Goal: Share content: Share content

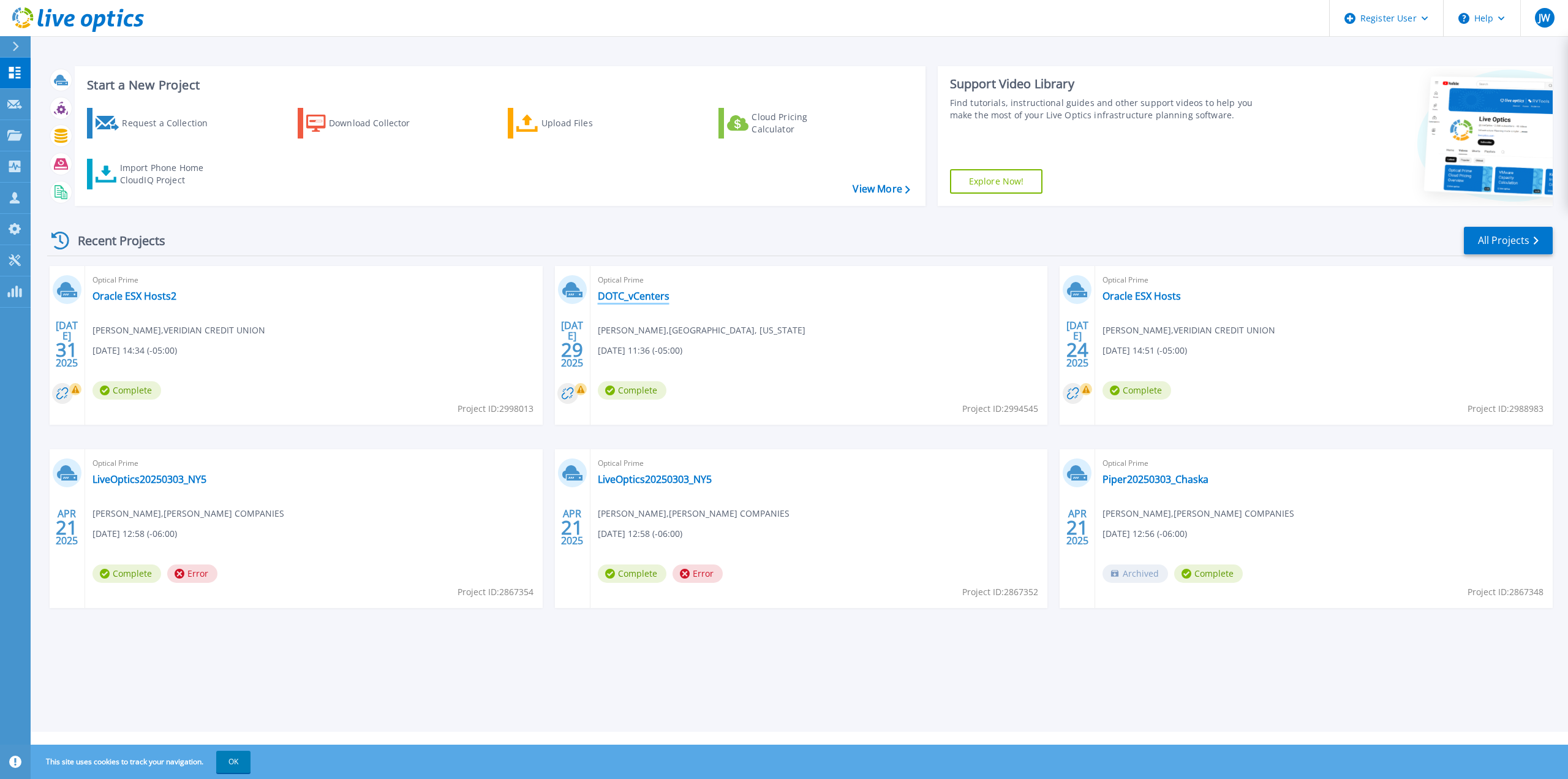
click at [650, 299] on link "DOTC_vCenters" at bounding box center [634, 296] width 71 height 12
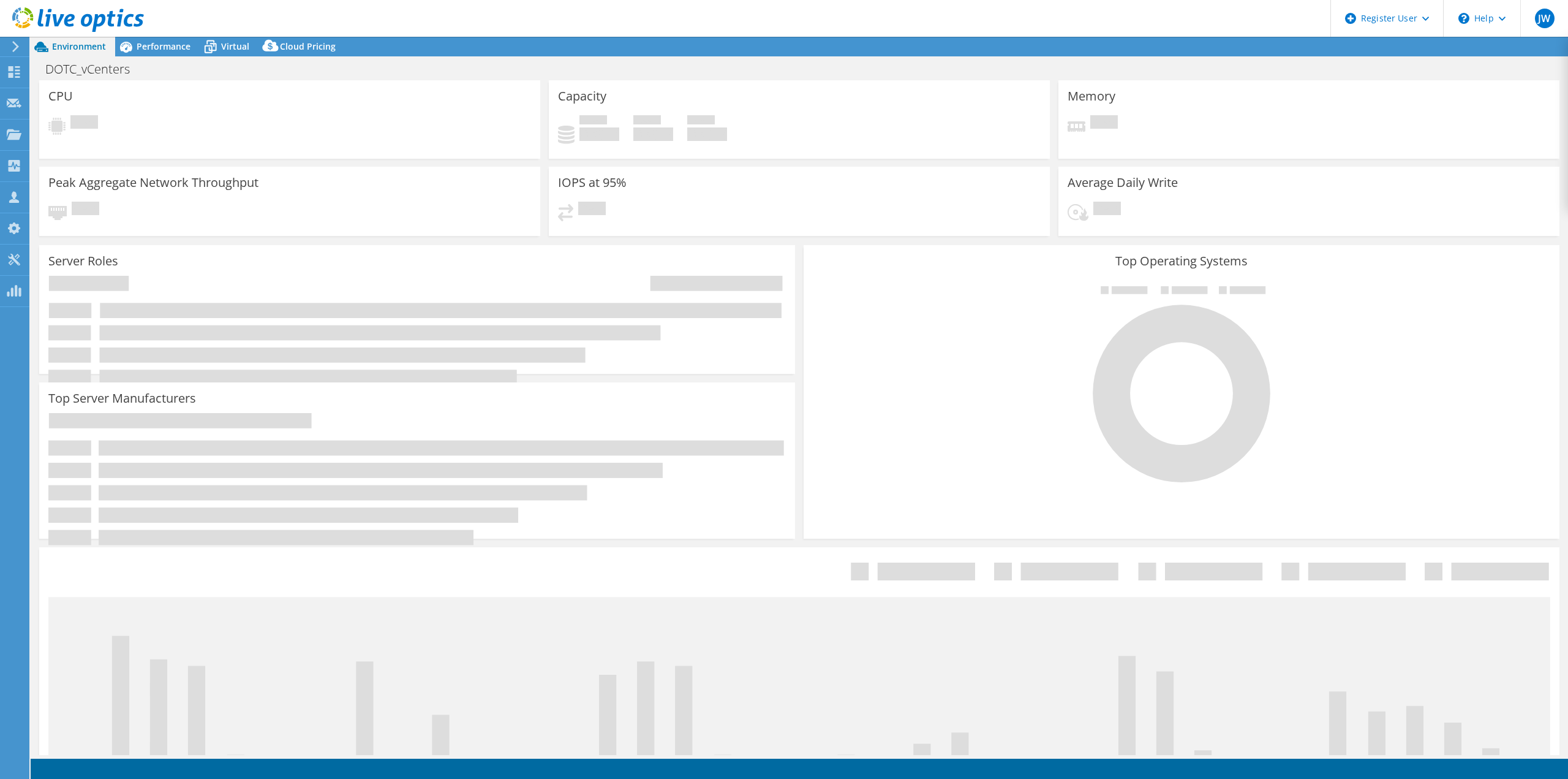
select select "USD"
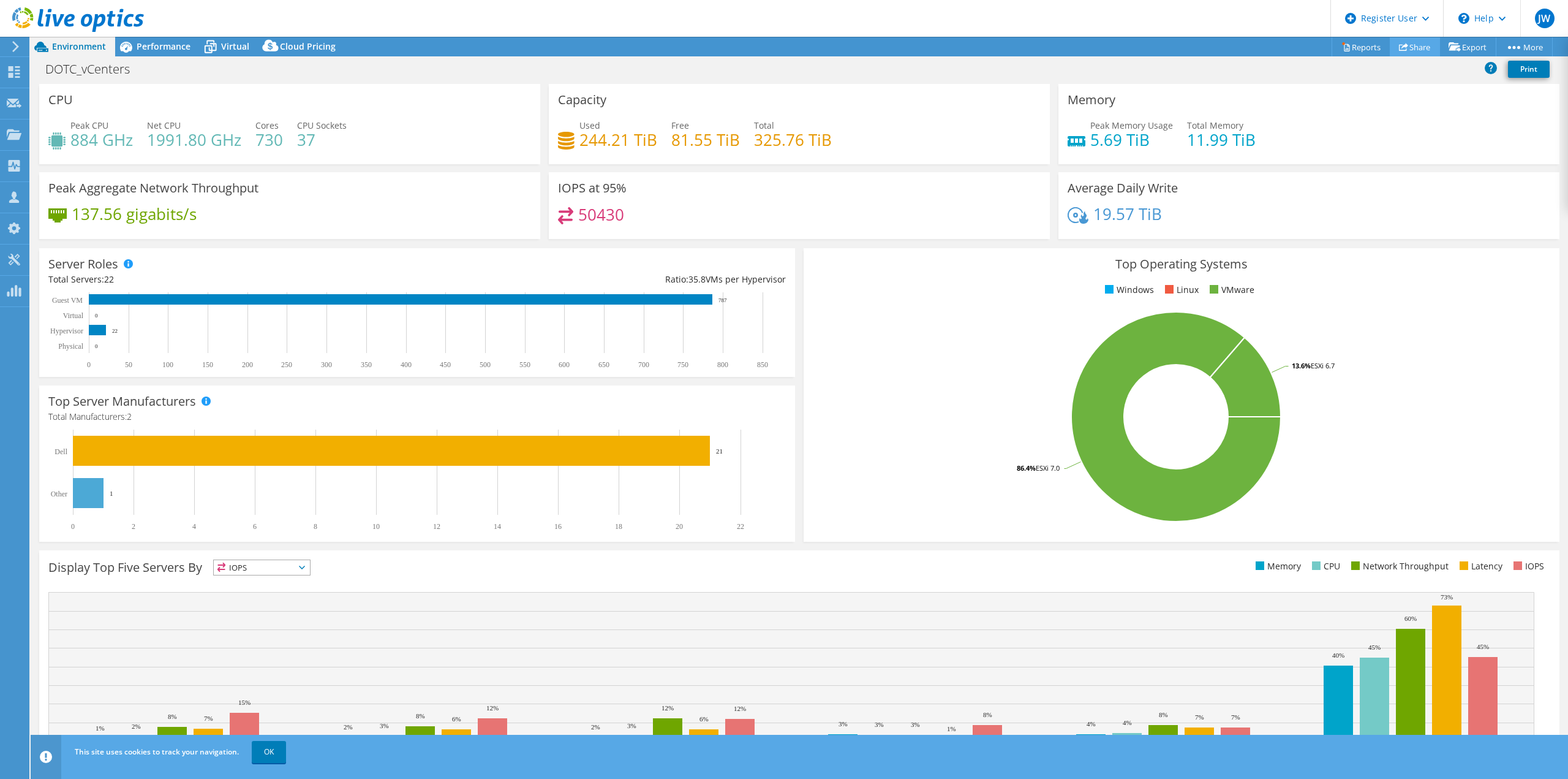
click at [1403, 47] on link "Share" at bounding box center [1414, 47] width 50 height 19
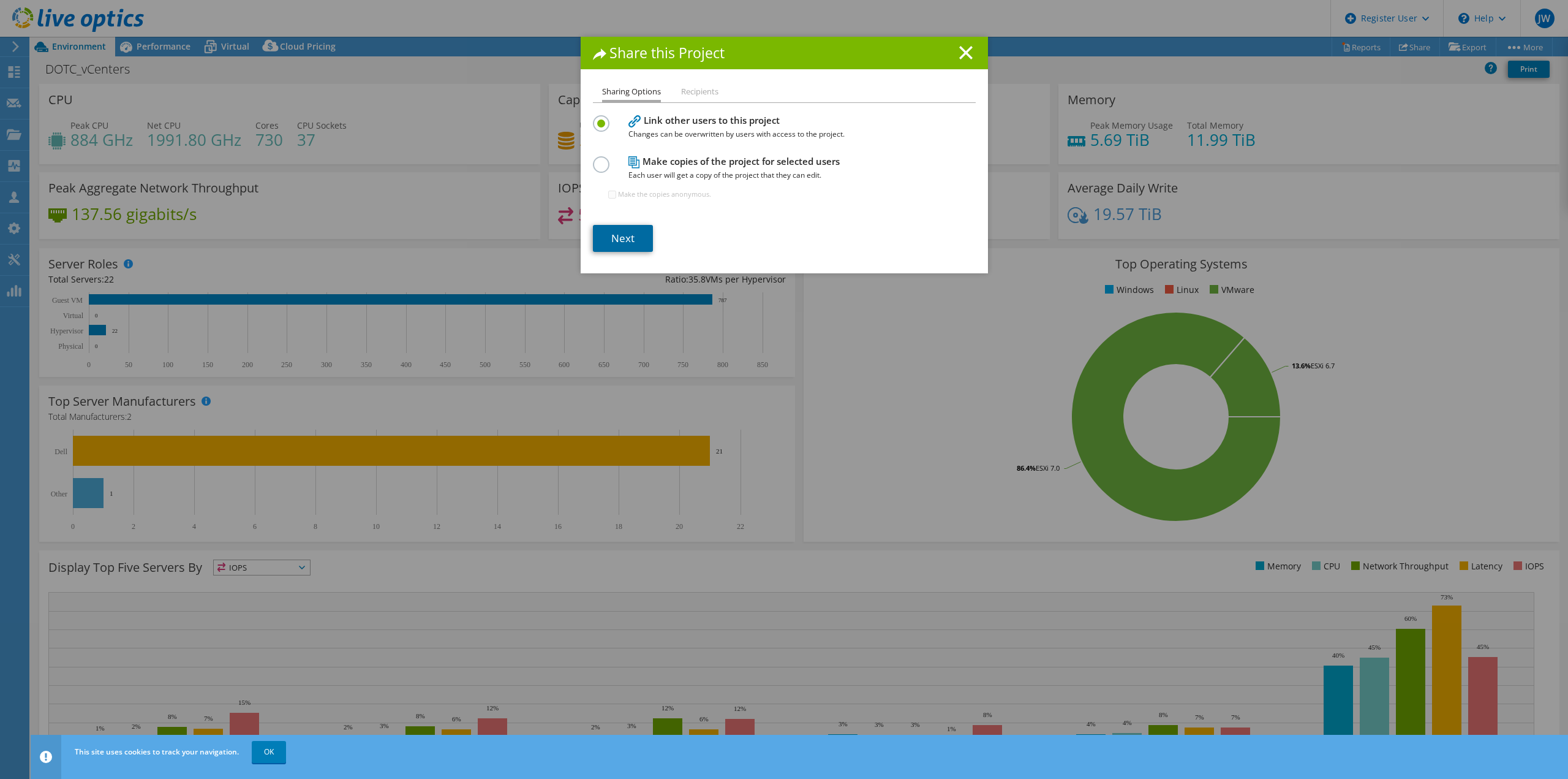
click at [627, 234] on link "Next" at bounding box center [623, 238] width 60 height 27
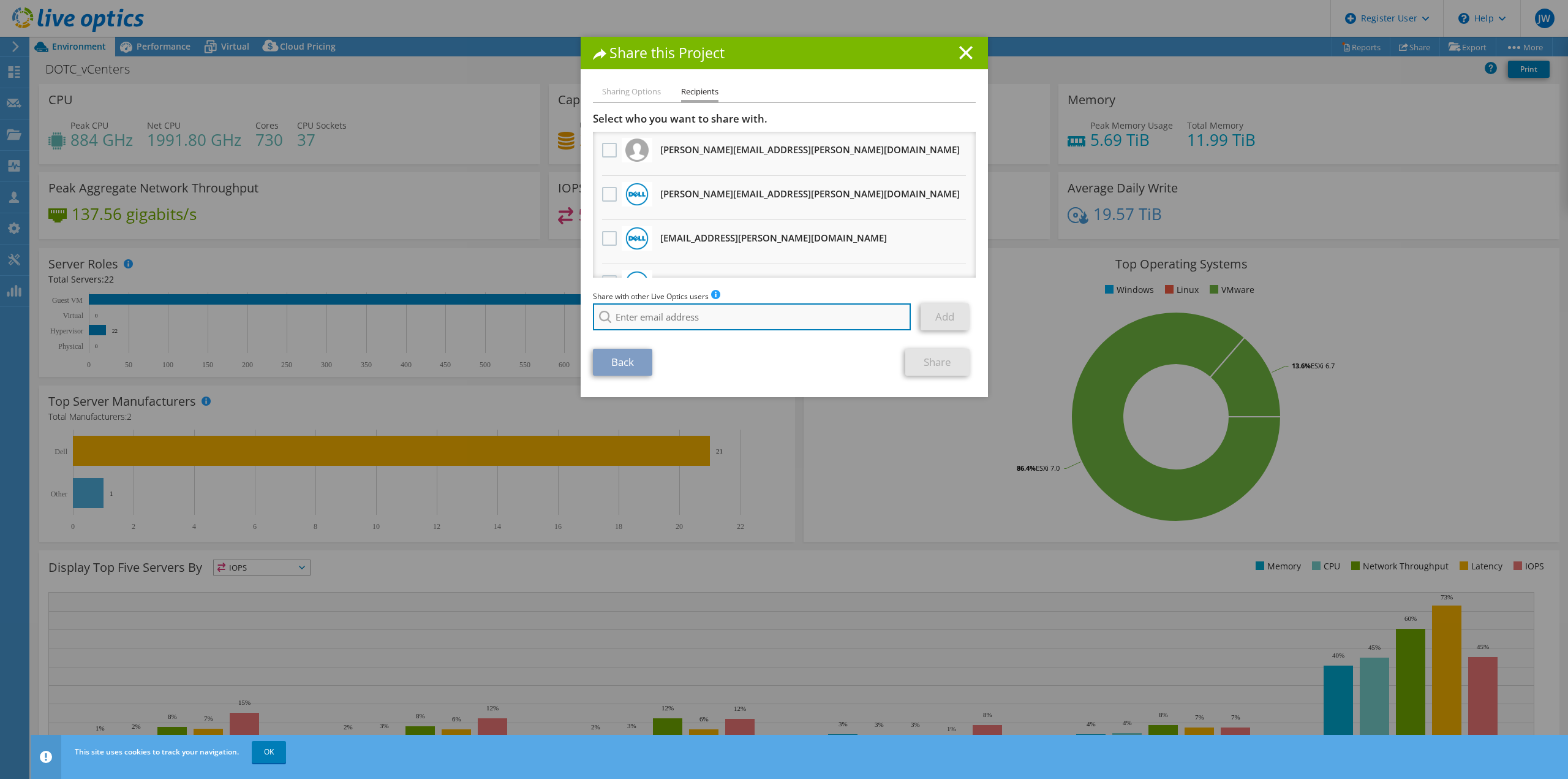
click at [650, 312] on input "search" at bounding box center [752, 316] width 318 height 27
type input "j"
paste input "[DOMAIN_NAME][EMAIL_ADDRESS][DOMAIN_NAME]"
type input "[DOMAIN_NAME][EMAIL_ADDRESS][DOMAIN_NAME]"
click at [779, 356] on div "Back Share" at bounding box center [784, 362] width 383 height 27
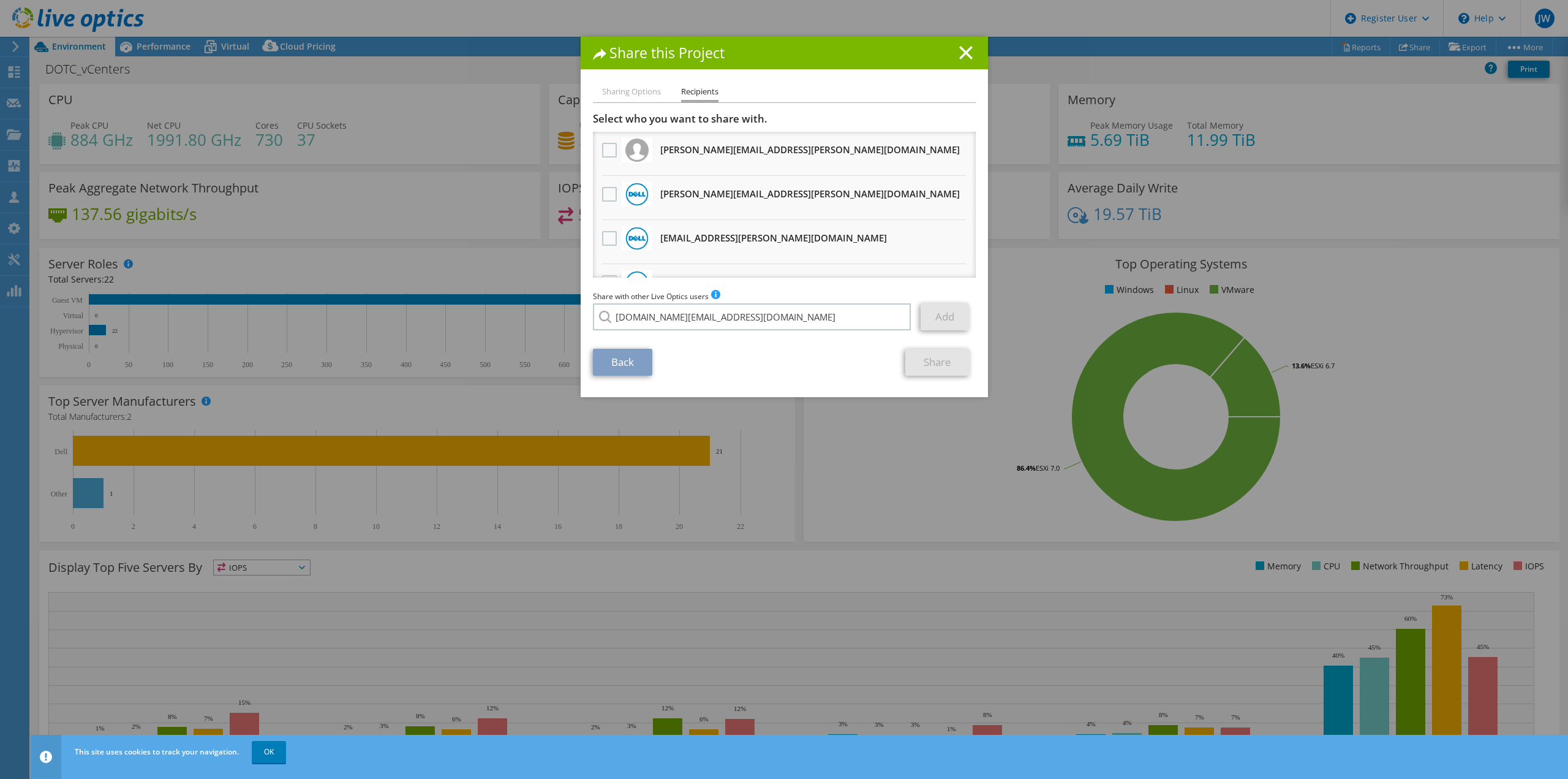
click at [920, 317] on link "Add" at bounding box center [945, 316] width 49 height 27
click at [960, 54] on line at bounding box center [966, 53] width 12 height 12
